Goal: Navigation & Orientation: Find specific page/section

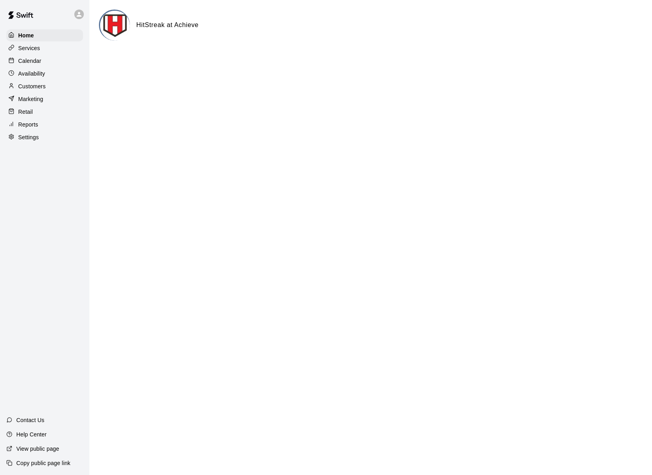
click at [30, 47] on p "Services" at bounding box center [29, 48] width 22 height 8
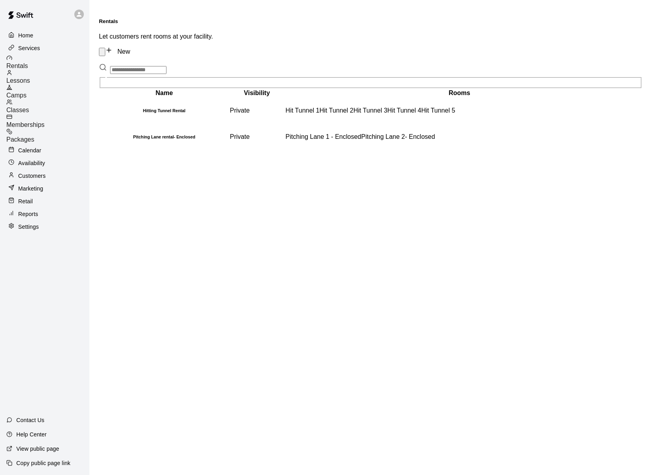
click at [27, 92] on span "Camps" at bounding box center [16, 95] width 20 height 7
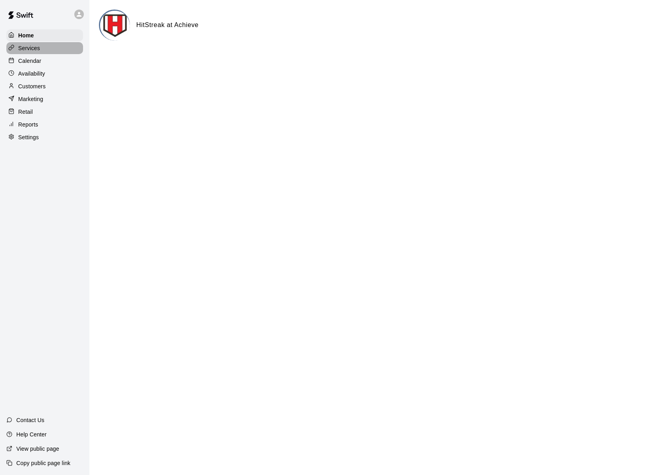
click at [32, 50] on p "Services" at bounding box center [29, 48] width 22 height 8
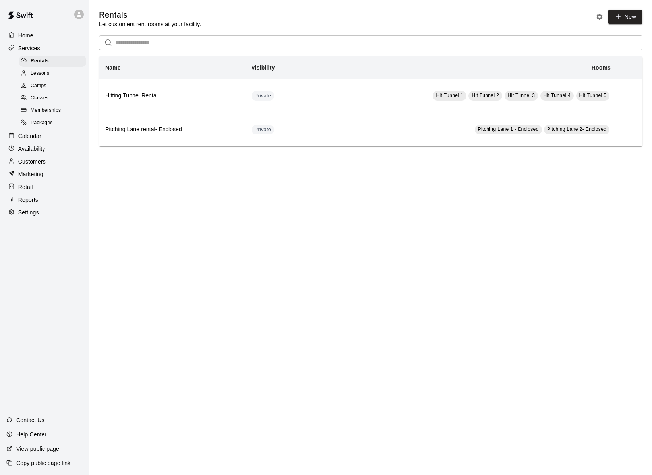
click at [39, 80] on div "Camps" at bounding box center [52, 85] width 67 height 11
